Goal: Find specific page/section: Find specific page/section

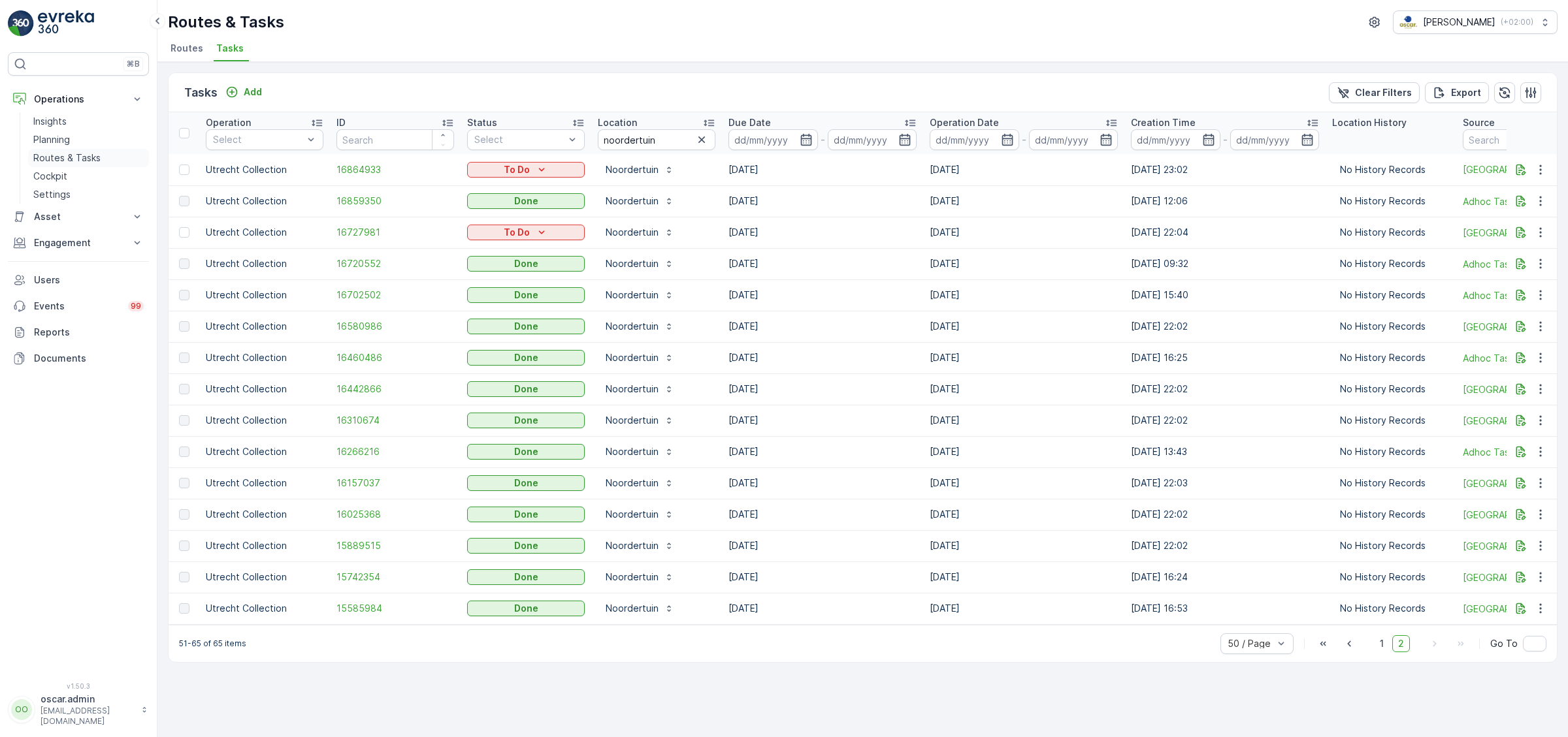
click at [73, 160] on p "Routes & Tasks" at bounding box center [67, 158] width 67 height 13
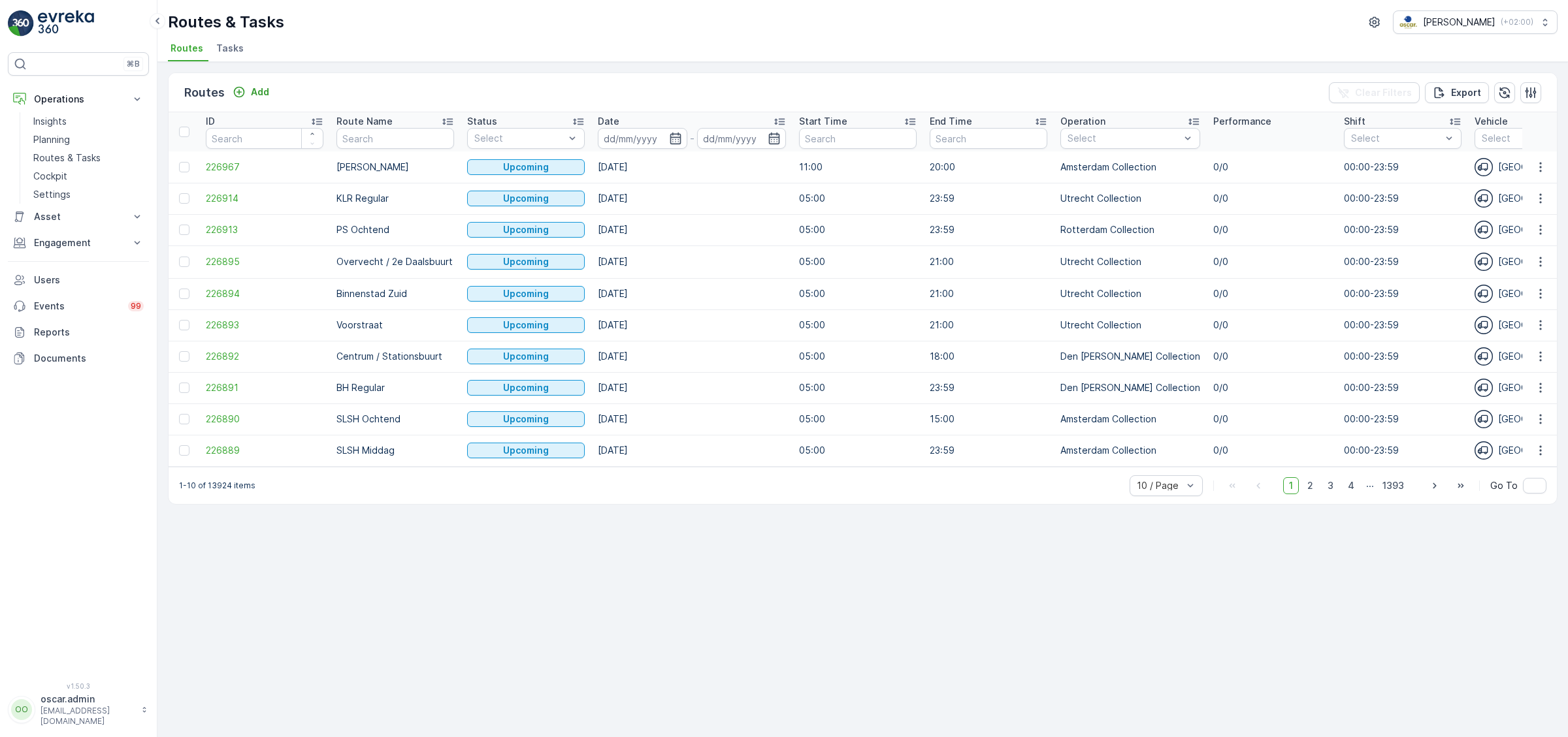
click at [238, 41] on li "Tasks" at bounding box center [231, 51] width 35 height 22
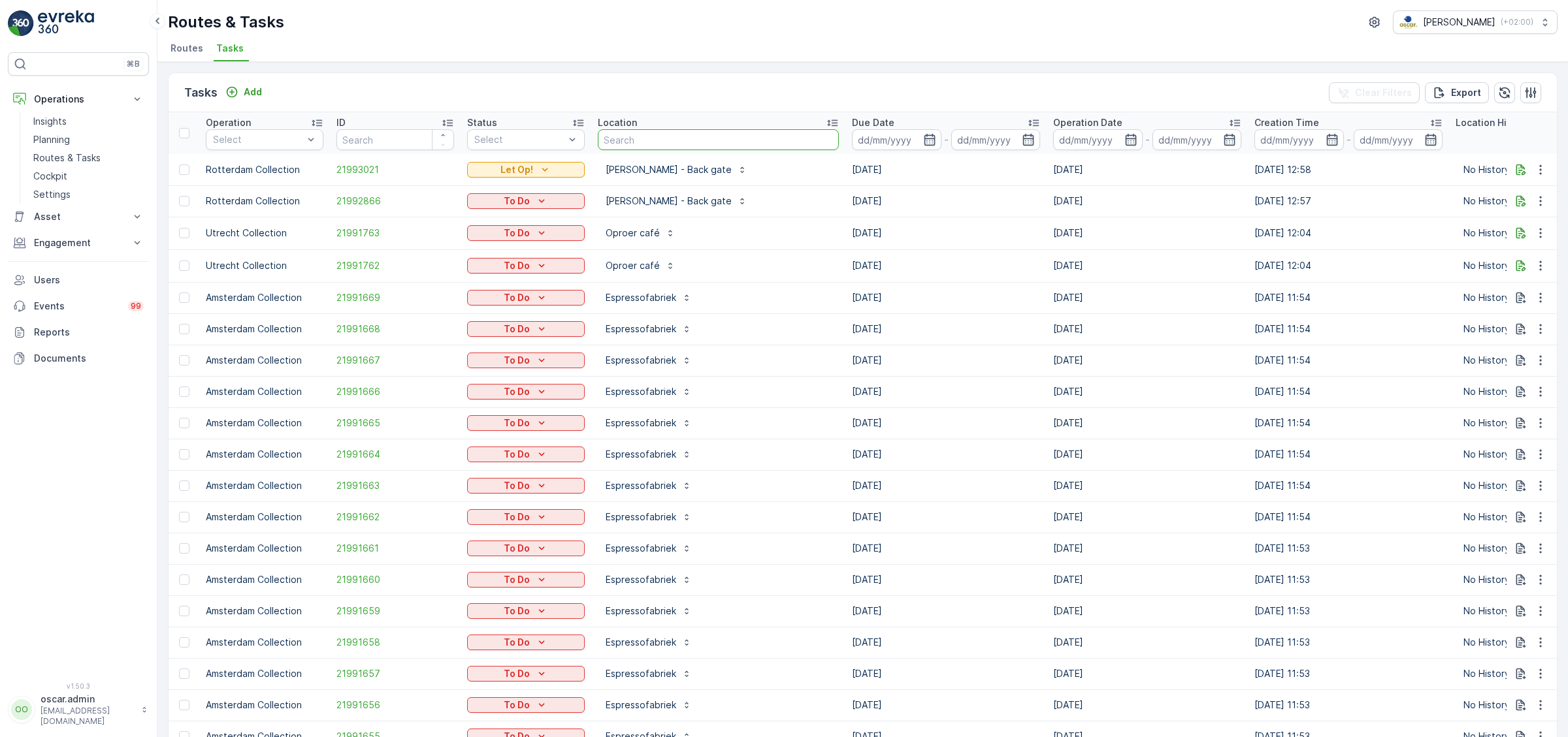
click at [645, 134] on input "text" at bounding box center [719, 140] width 241 height 21
type input "volks"
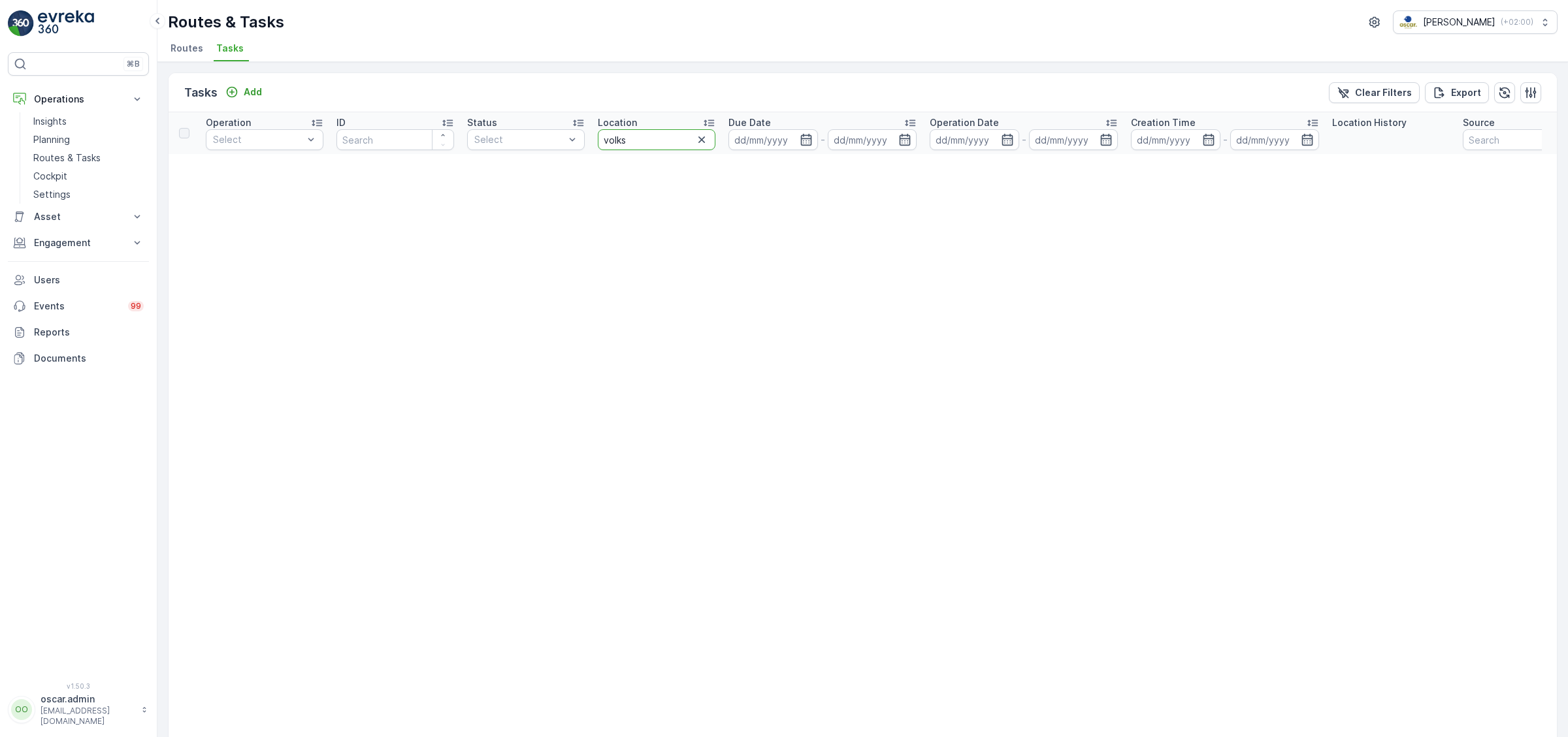
click at [652, 143] on input "volks" at bounding box center [657, 140] width 118 height 21
type input "v"
type input "tuinen"
click at [703, 143] on icon "button" at bounding box center [701, 139] width 13 height 13
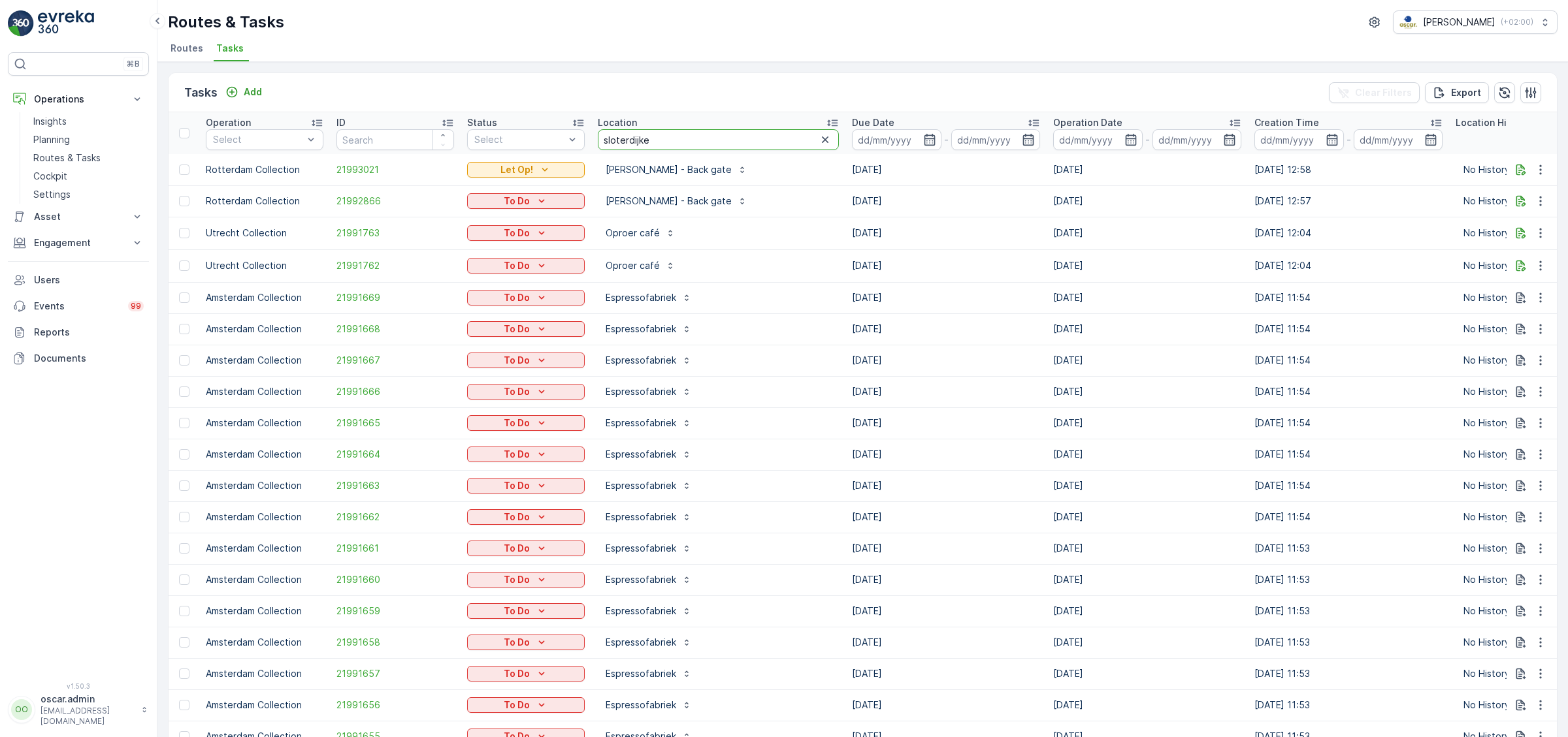
type input "sloterdijker"
